Goal: Find specific page/section: Find specific page/section

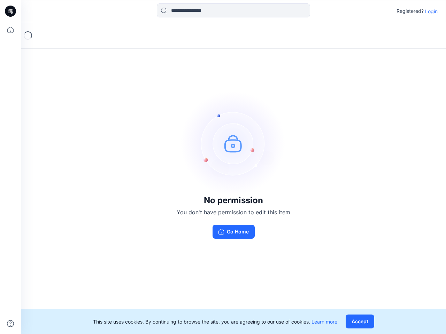
click at [223, 167] on img at bounding box center [233, 143] width 104 height 104
click at [11, 11] on icon at bounding box center [11, 11] width 3 height 0
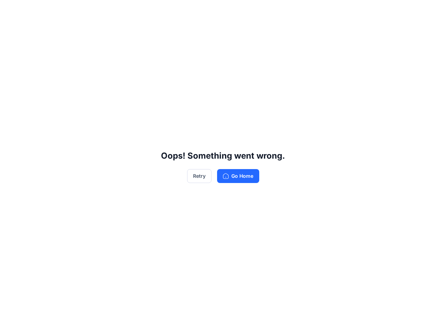
click at [10, 30] on div "Oops! Something went wrong. Retry Go Home" at bounding box center [223, 167] width 446 height 334
click at [10, 324] on div "Oops! Something went wrong. Retry Go Home" at bounding box center [223, 167] width 446 height 334
click at [233, 10] on div "Oops! Something went wrong. Retry Go Home" at bounding box center [223, 167] width 446 height 334
click at [431, 11] on div "Oops! Something went wrong. Retry Go Home" at bounding box center [223, 167] width 446 height 334
click at [361, 322] on div "Oops! Something went wrong. Retry Go Home" at bounding box center [223, 167] width 446 height 334
